Goal: Information Seeking & Learning: Learn about a topic

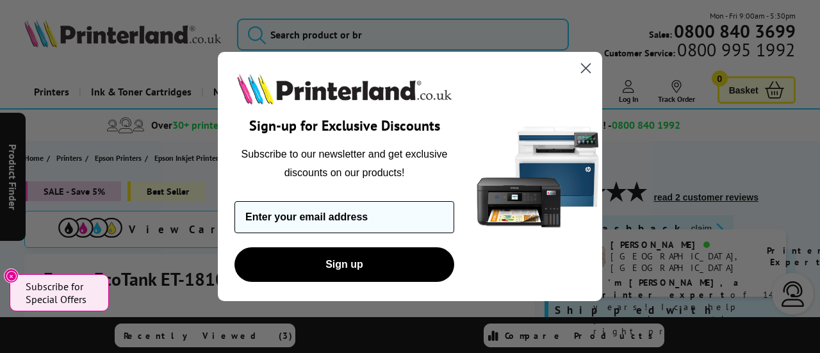
click at [377, 211] on input "Enter your email address" at bounding box center [345, 217] width 220 height 32
type input "[EMAIL_ADDRESS][DOMAIN_NAME]"
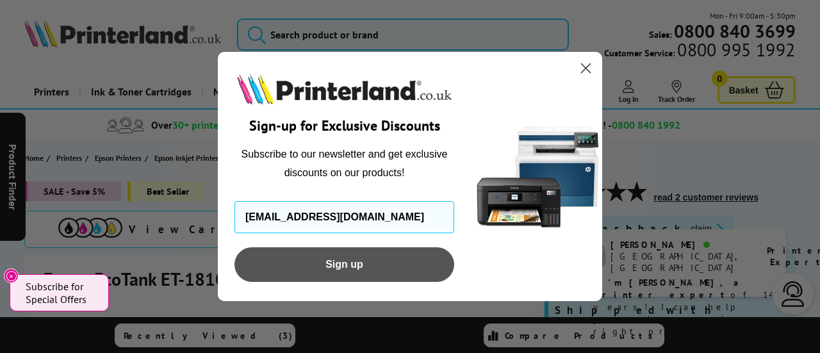
click at [352, 270] on button "Sign up" at bounding box center [345, 264] width 220 height 35
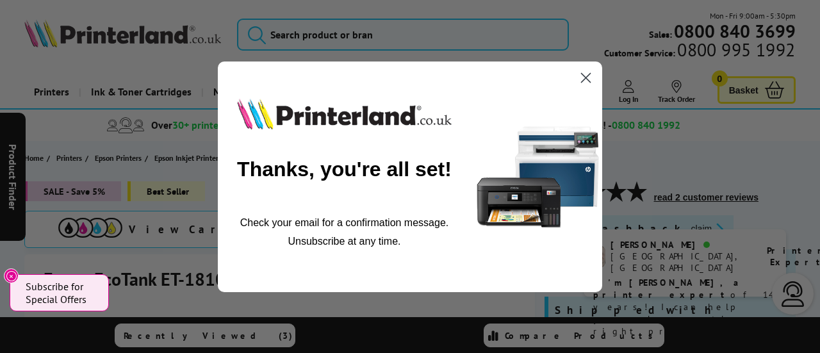
click at [580, 78] on circle "Close dialog" at bounding box center [585, 77] width 21 height 21
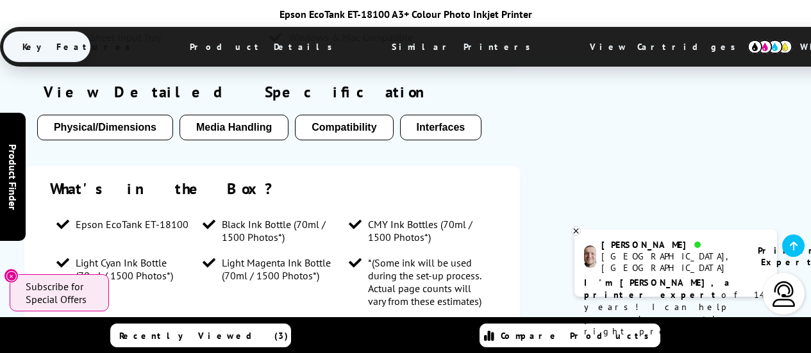
scroll to position [1310, 0]
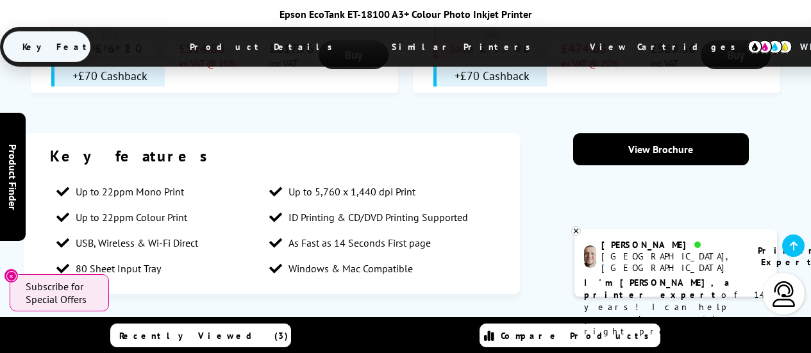
click at [238, 346] on button "Media Handling" at bounding box center [233, 359] width 109 height 26
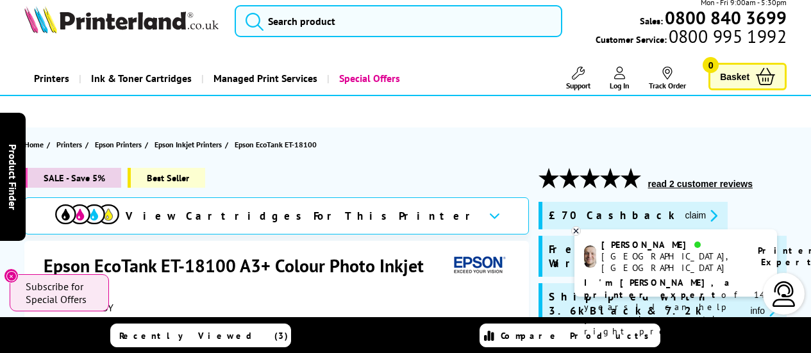
scroll to position [0, 0]
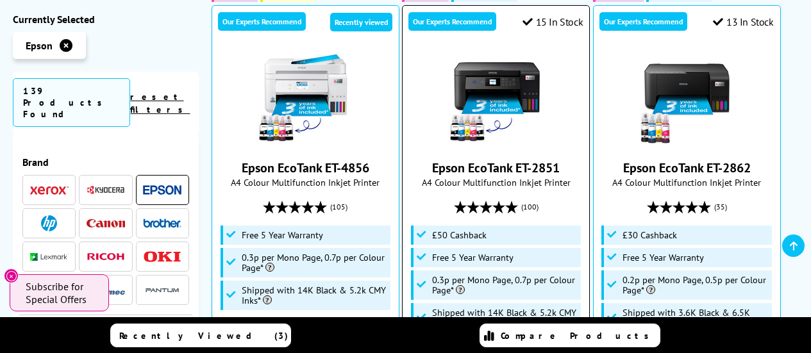
scroll to position [446, 0]
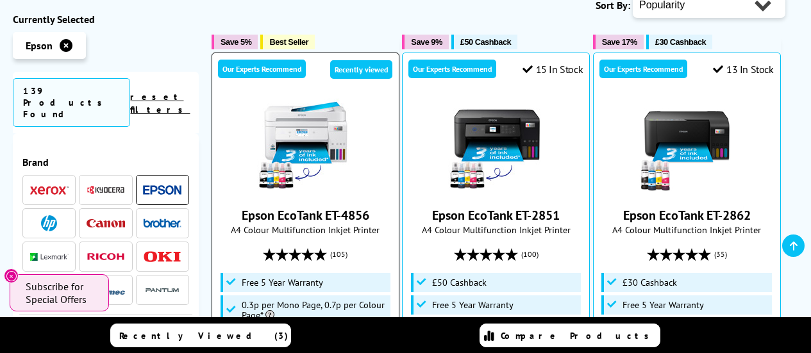
click at [309, 111] on img at bounding box center [305, 146] width 96 height 96
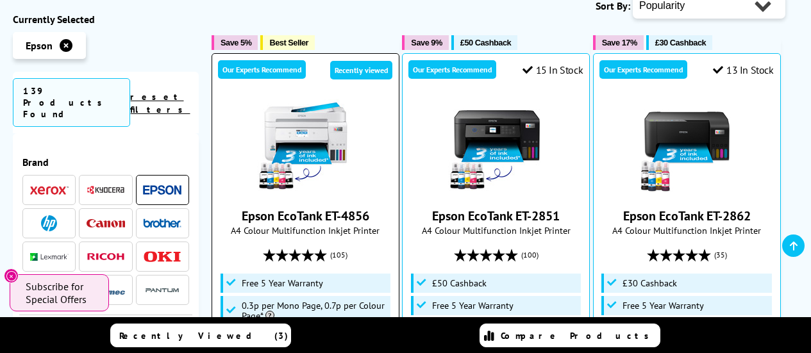
scroll to position [397, 0]
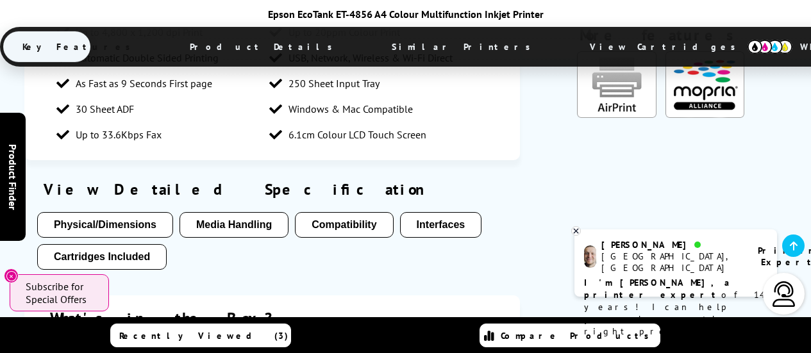
click at [219, 212] on li "Media Handling" at bounding box center [233, 228] width 109 height 32
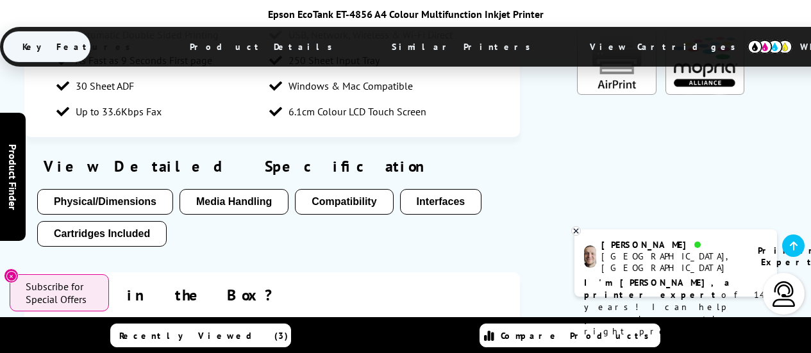
click at [224, 75] on div "Epson EcoTank ET-4856 A4 Colour Multifunction Inkjet Printer Key Features Produ…" at bounding box center [405, 38] width 811 height 76
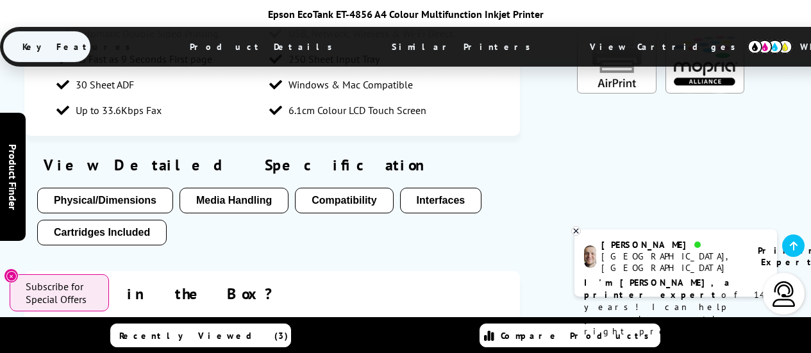
scroll to position [1286, 0]
click at [235, 69] on div "Epson EcoTank ET-4856 A4 Colour Multifunction Inkjet Printer Key Features Produ…" at bounding box center [405, 39] width 811 height 62
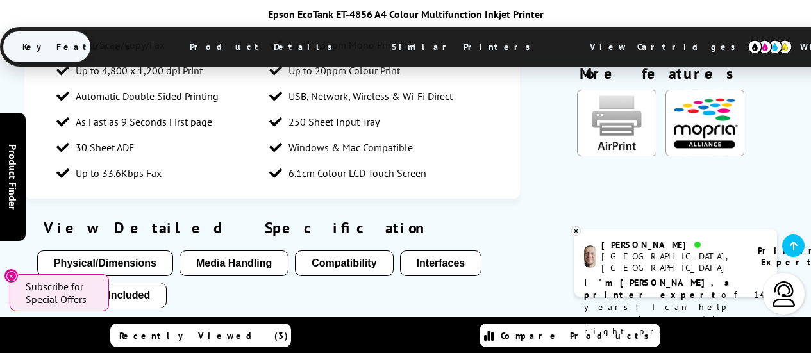
click at [201, 251] on ul "Physical/Dimensions Media Handling Compatibility Interfaces Cartridges Included" at bounding box center [272, 283] width 470 height 64
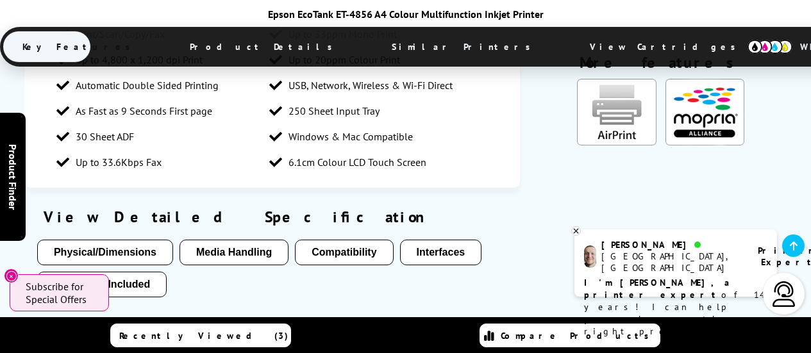
click at [232, 240] on button "Media Handling" at bounding box center [233, 253] width 109 height 26
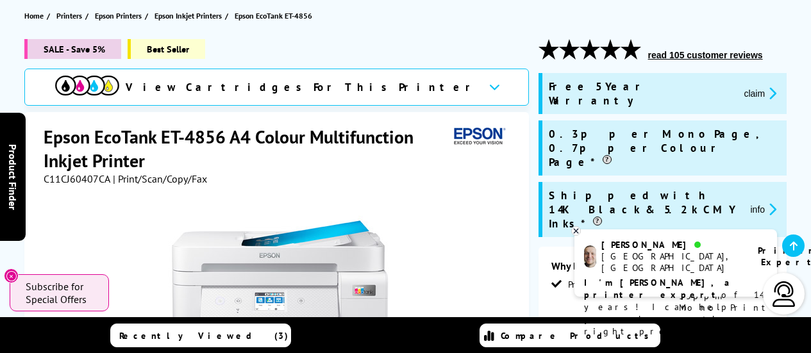
scroll to position [142, 0]
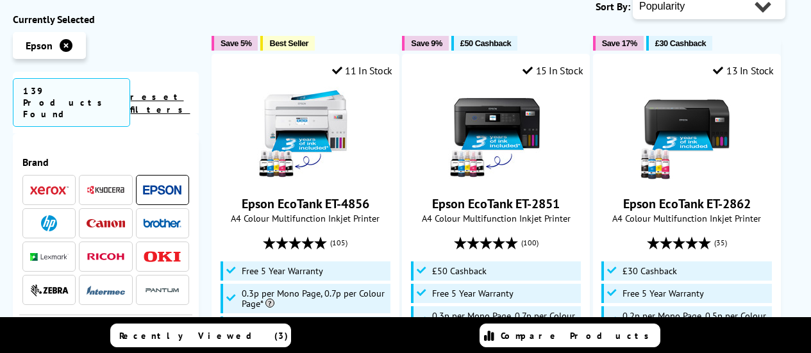
scroll to position [397, 0]
